Goal: Answer question/provide support

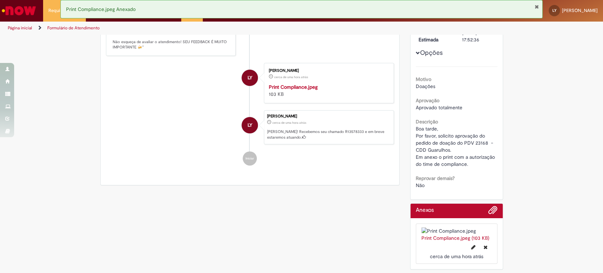
scroll to position [118, 0]
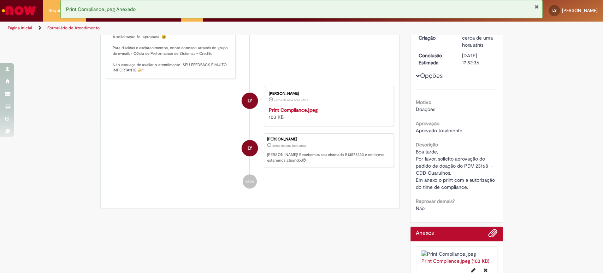
click at [478, 164] on span "Boa tarde, Por favor, solicito aprovação do pedido de doação do PDV 23168 - CDD…" at bounding box center [456, 169] width 81 height 42
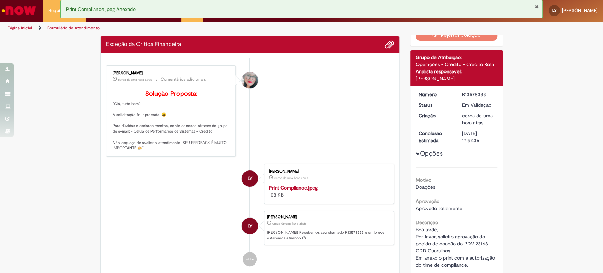
click at [478, 164] on div "Opções Motivo Doações Aprovação Aprovado totalmente Descrição Boa tarde, Por fa…" at bounding box center [457, 190] width 82 height 199
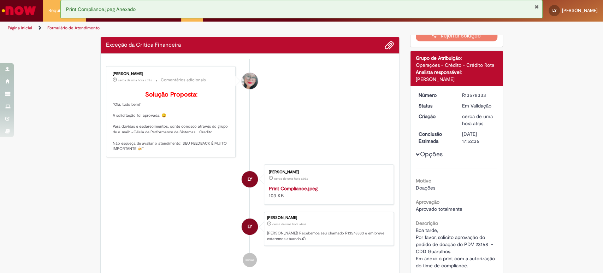
click at [478, 244] on span "Boa tarde, Por favor, solicito aprovação do pedido de doação do PDV 23168 - CDD…" at bounding box center [456, 248] width 81 height 42
copy span "23168"
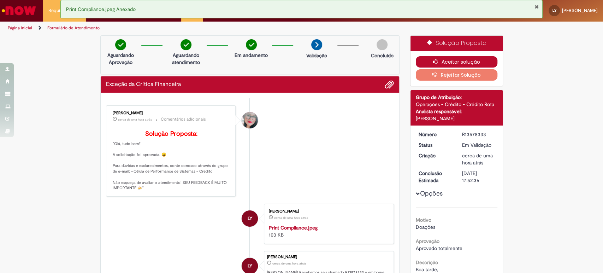
click at [478, 58] on button "Aceitar solução" at bounding box center [457, 61] width 82 height 11
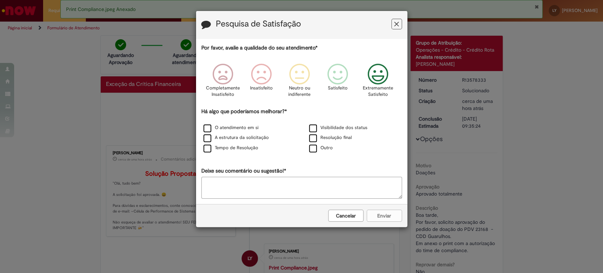
drag, startPoint x: 380, startPoint y: 74, endPoint x: 369, endPoint y: 88, distance: 18.6
click at [380, 74] on icon "Feedback" at bounding box center [378, 74] width 26 height 21
click at [314, 130] on label "Visibilidade dos status" at bounding box center [338, 127] width 58 height 7
click at [395, 220] on button "Enviar" at bounding box center [384, 215] width 35 height 12
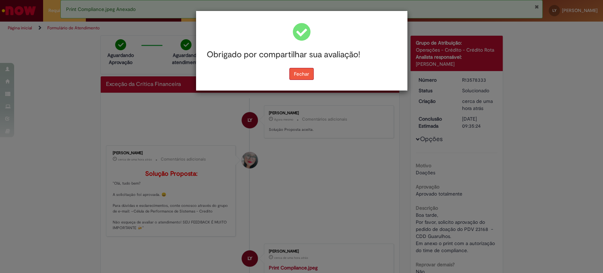
click at [293, 73] on button "Fechar" at bounding box center [301, 74] width 24 height 12
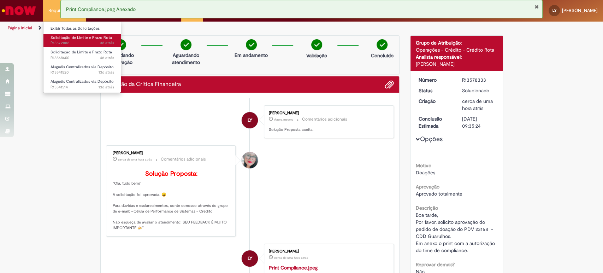
click at [61, 46] on span "3d atrás 3 dias atrás R13572882" at bounding box center [83, 43] width 64 height 6
